Goal: Obtain resource: Obtain resource

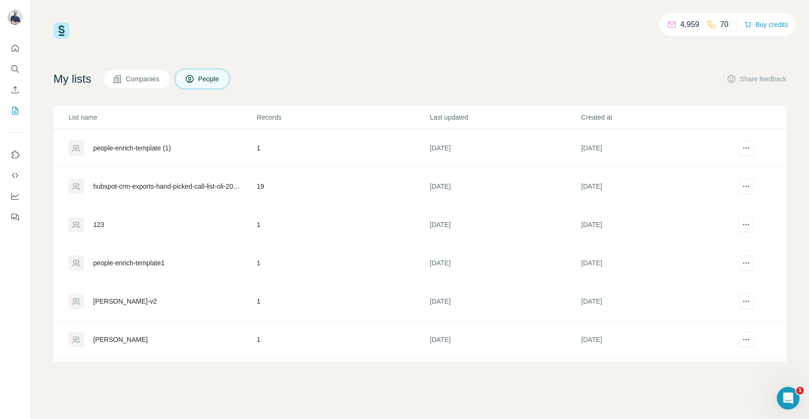
click at [152, 83] on span "Companies" at bounding box center [143, 78] width 35 height 9
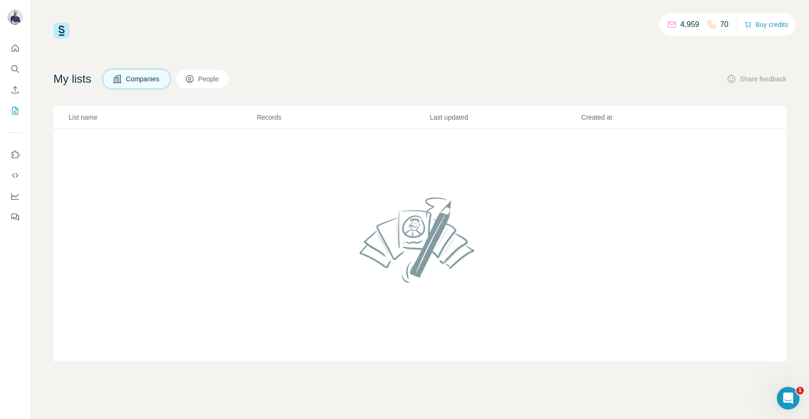
click at [214, 80] on span "People" at bounding box center [209, 78] width 22 height 9
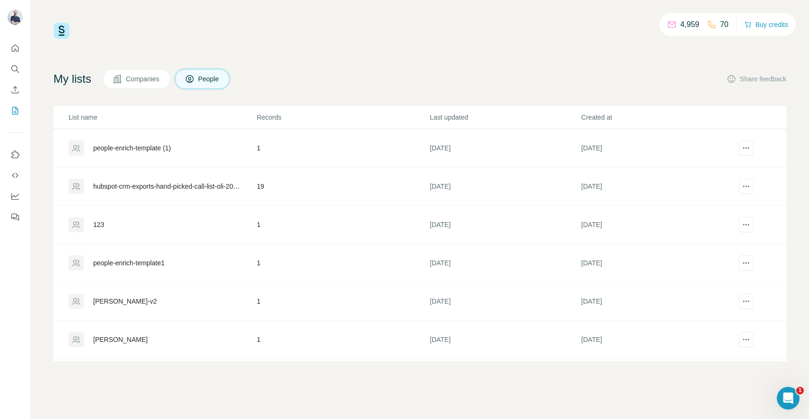
click at [156, 79] on span "Companies" at bounding box center [143, 78] width 35 height 9
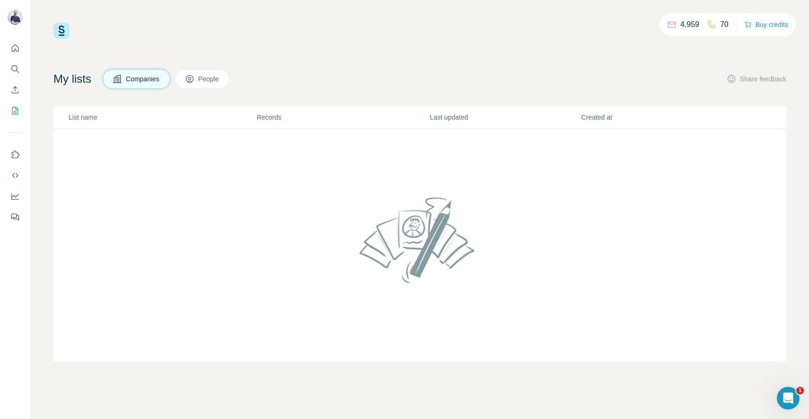
click at [212, 79] on span "People" at bounding box center [209, 78] width 22 height 9
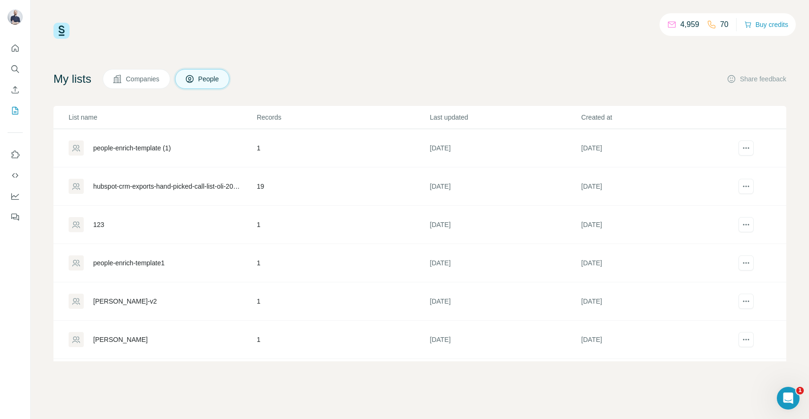
click at [160, 82] on span "Companies" at bounding box center [143, 78] width 35 height 9
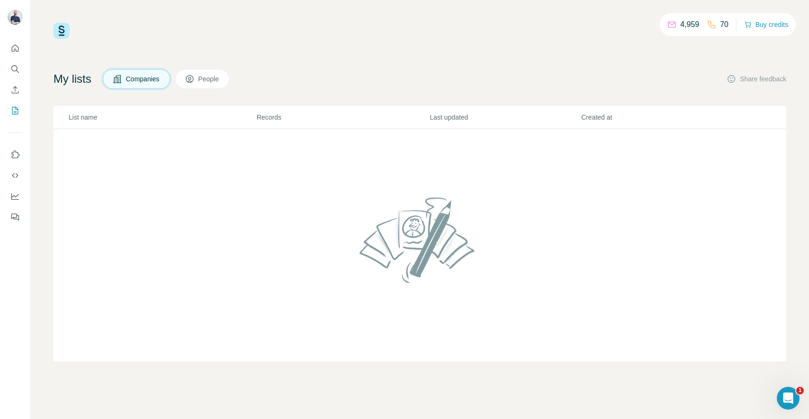
click at [193, 82] on icon at bounding box center [190, 79] width 8 height 8
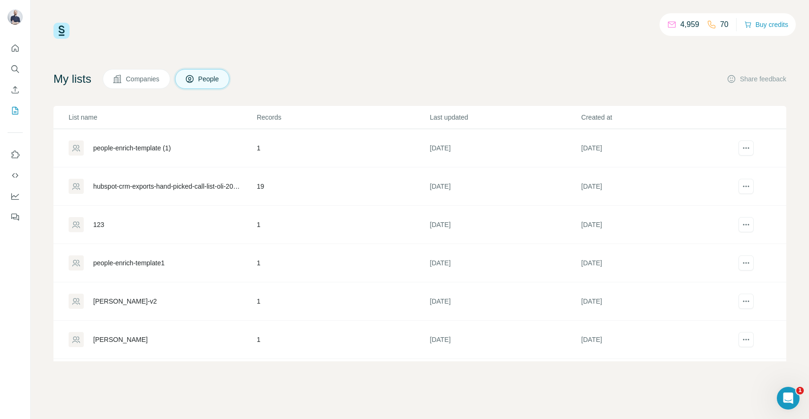
click at [149, 88] on button "Companies" at bounding box center [137, 79] width 68 height 20
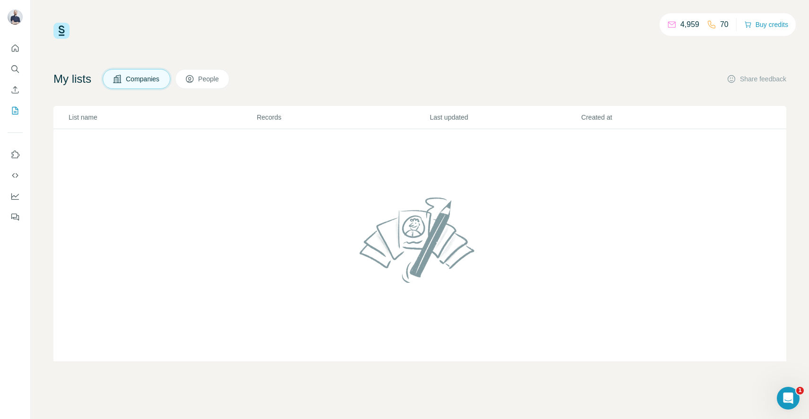
click at [144, 73] on button "Companies" at bounding box center [137, 79] width 68 height 20
click at [13, 90] on icon "Enrich CSV" at bounding box center [14, 89] width 9 height 9
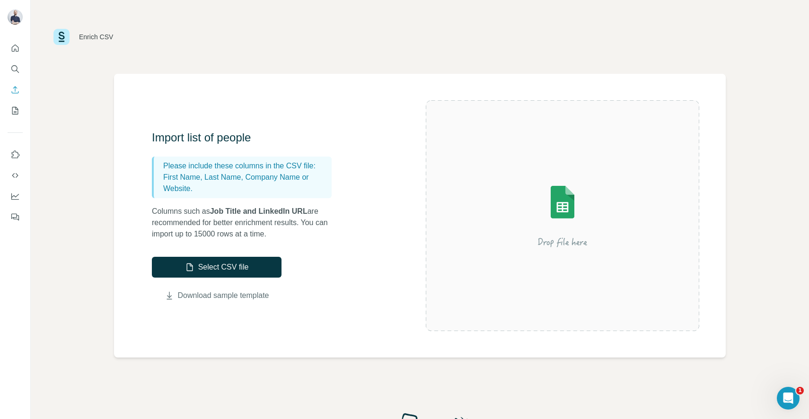
click at [219, 294] on link "Download sample template" at bounding box center [223, 295] width 91 height 11
click at [14, 104] on button "My lists" at bounding box center [15, 110] width 15 height 17
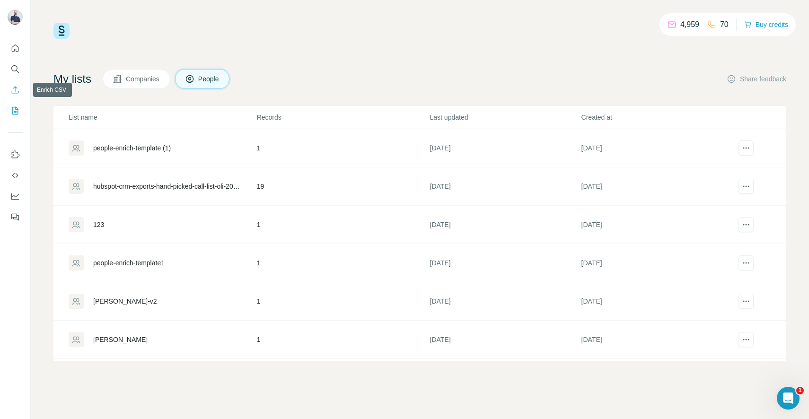
click at [13, 88] on icon "Enrich CSV" at bounding box center [14, 89] width 9 height 9
